Goal: Transaction & Acquisition: Download file/media

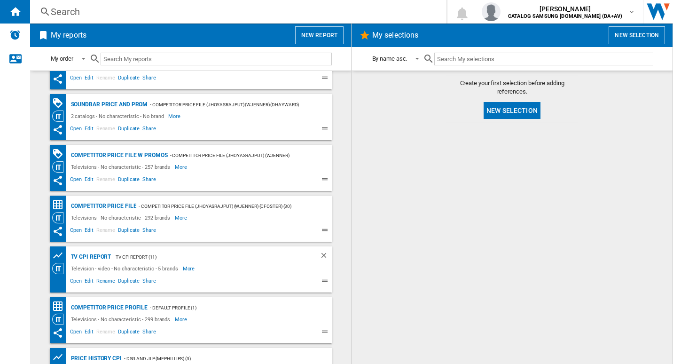
scroll to position [27, 0]
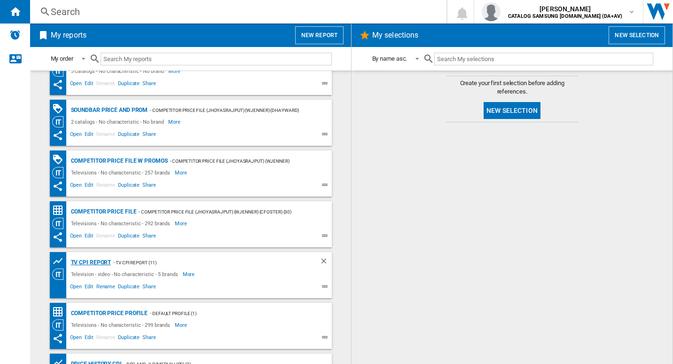
click at [94, 257] on div "TV CPI Report" at bounding box center [90, 263] width 43 height 12
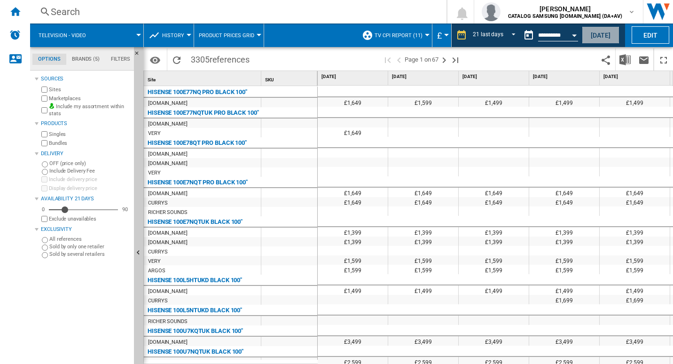
click at [599, 39] on button "Today" at bounding box center [601, 34] width 38 height 17
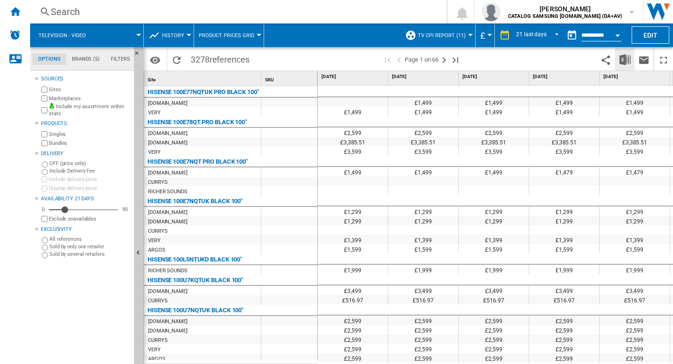
click at [622, 59] on img "Download in Excel" at bounding box center [625, 59] width 11 height 11
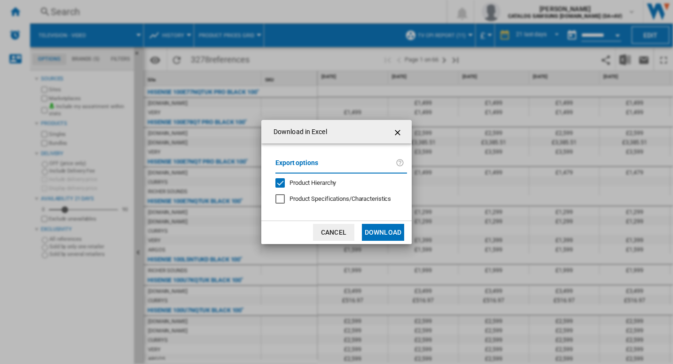
click at [373, 230] on button "Download" at bounding box center [383, 232] width 42 height 17
